Goal: Book appointment/travel/reservation

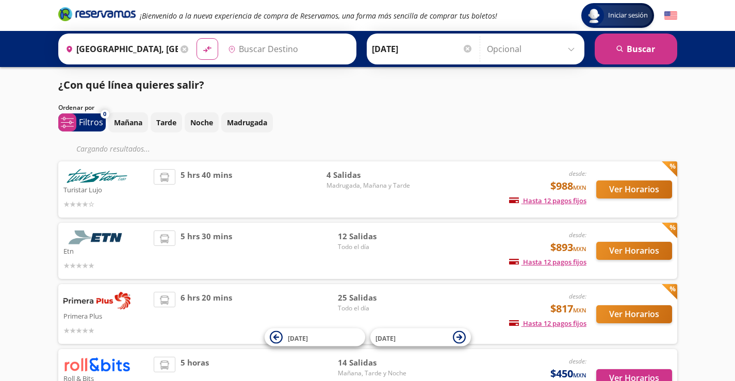
type input "[GEOGRAPHIC_DATA], [GEOGRAPHIC_DATA]"
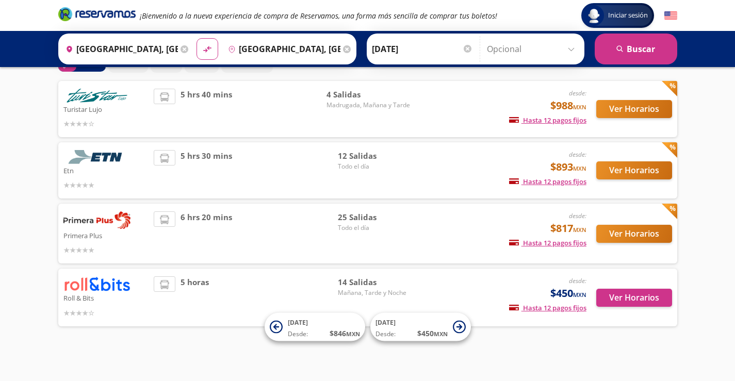
scroll to position [63, 0]
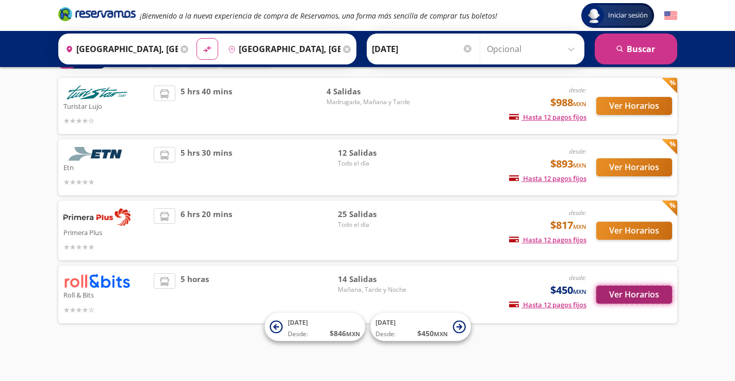
click at [646, 292] on button "Ver Horarios" at bounding box center [634, 295] width 76 height 18
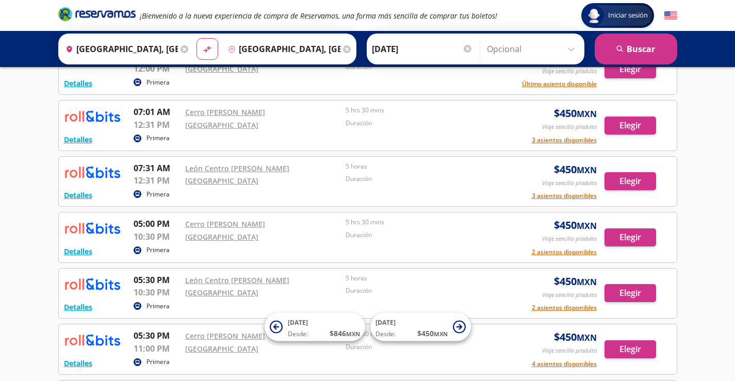
scroll to position [248, 0]
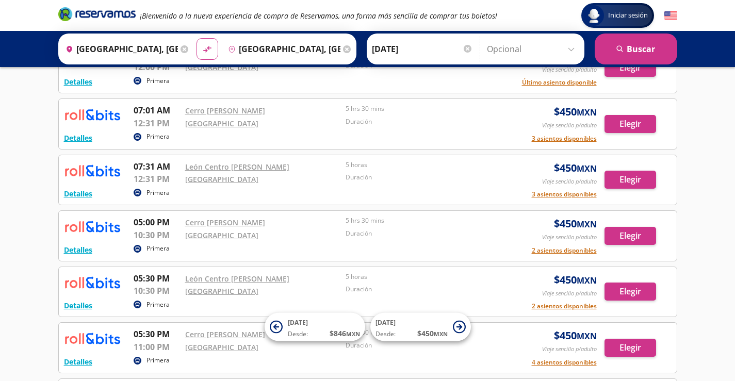
scroll to position [63, 0]
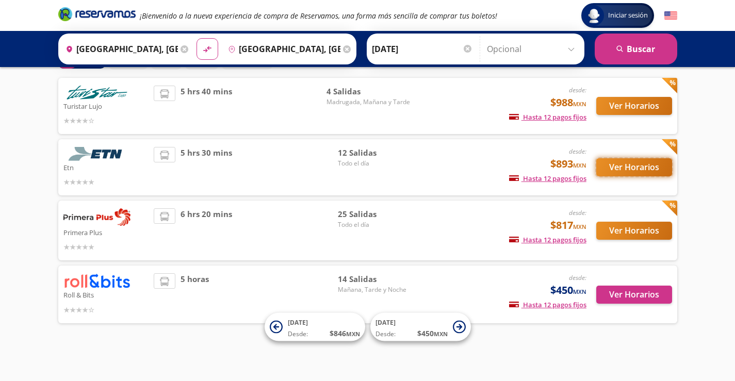
click at [641, 166] on button "Ver Horarios" at bounding box center [634, 167] width 76 height 18
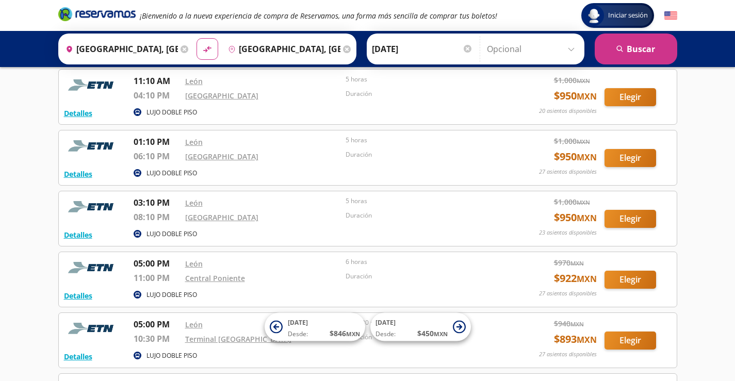
scroll to position [233, 0]
